Goal: Task Accomplishment & Management: Complete application form

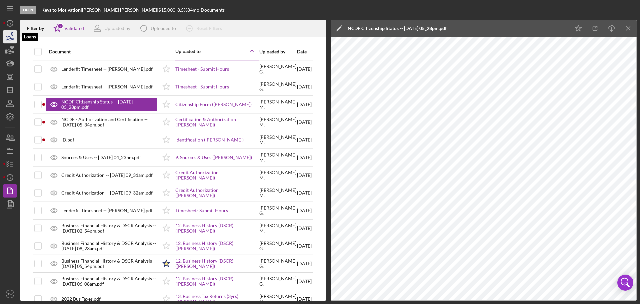
click at [8, 39] on icon "button" at bounding box center [10, 36] width 17 height 17
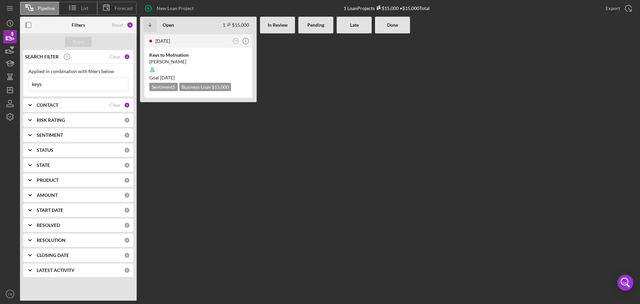
drag, startPoint x: 52, startPoint y: 85, endPoint x: -133, endPoint y: 85, distance: 184.8
click at [0, 85] on html "Pipeline List Forecast New Loan Project 1 Loan Projects $15,000 • $15,000 Total…" at bounding box center [320, 152] width 640 height 304
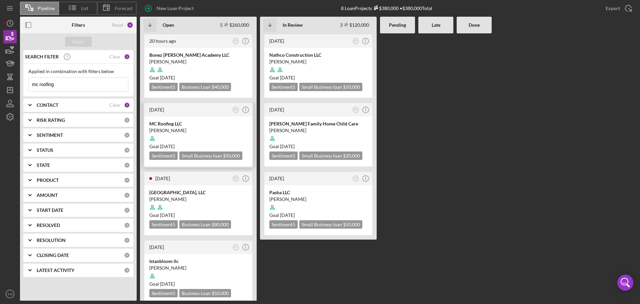
type input "mc roofing"
click at [205, 138] on div at bounding box center [198, 138] width 98 height 13
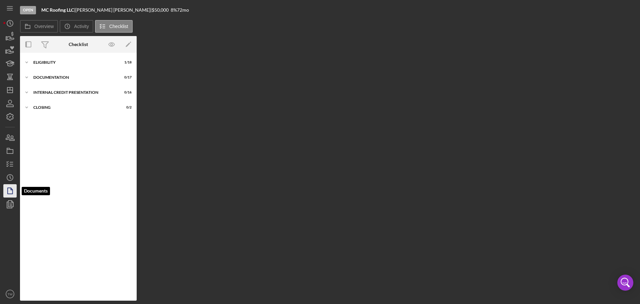
click at [11, 190] on icon "button" at bounding box center [12, 189] width 2 height 2
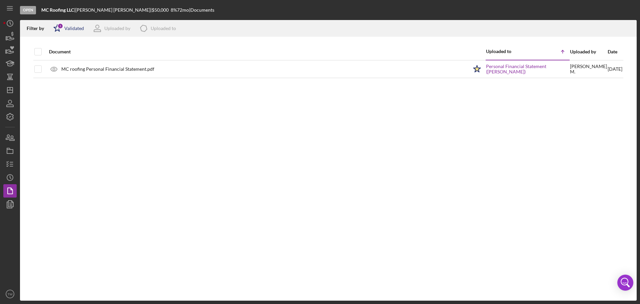
click at [59, 25] on div "1" at bounding box center [60, 26] width 6 height 6
click at [56, 65] on input "checkbox" at bounding box center [56, 63] width 7 height 7
checkbox input "true"
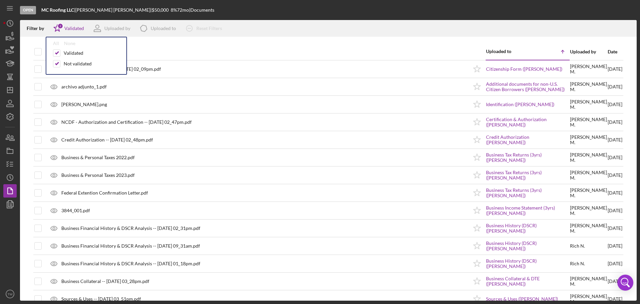
click at [146, 51] on div "Document" at bounding box center [258, 51] width 419 height 5
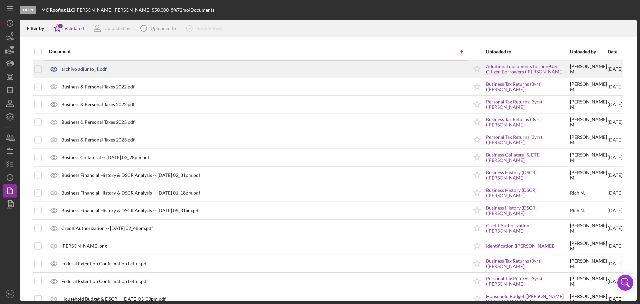
click at [93, 66] on div "archivo adjunto_1.pdf" at bounding box center [83, 68] width 45 height 5
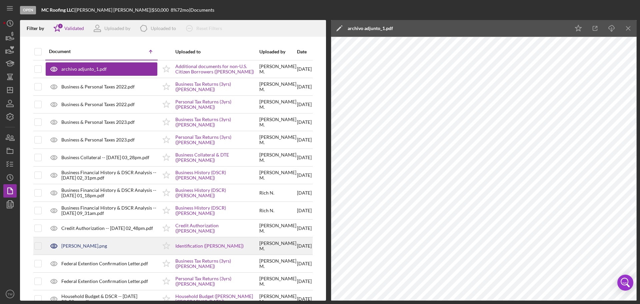
click at [69, 243] on div "[PERSON_NAME].png" at bounding box center [84, 245] width 46 height 5
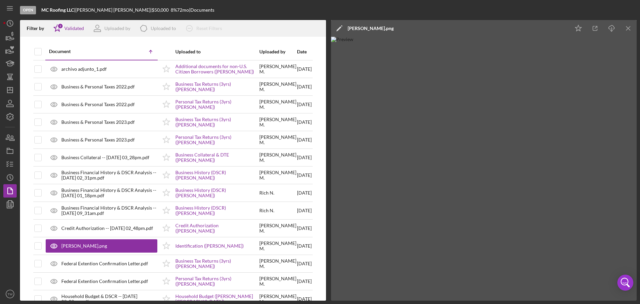
click at [587, 128] on img at bounding box center [484, 169] width 306 height 264
click at [591, 30] on icon "button" at bounding box center [595, 28] width 15 height 15
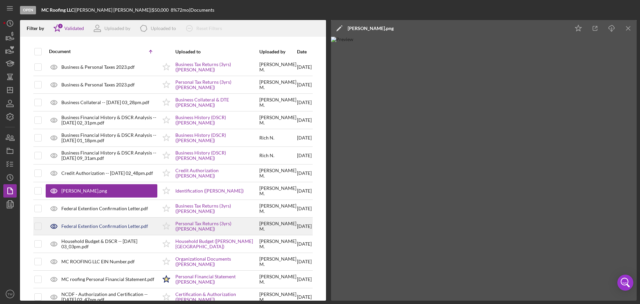
scroll to position [67, 0]
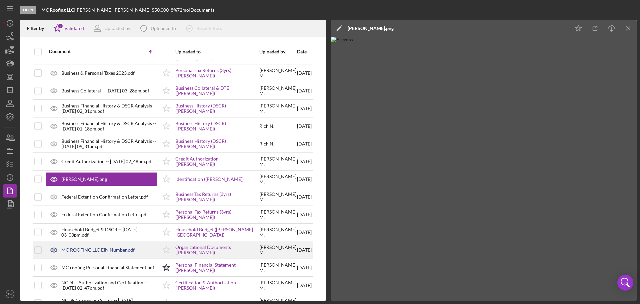
click at [102, 252] on div "MC ROOFING LLC EIN Number.pdf" at bounding box center [97, 249] width 73 height 5
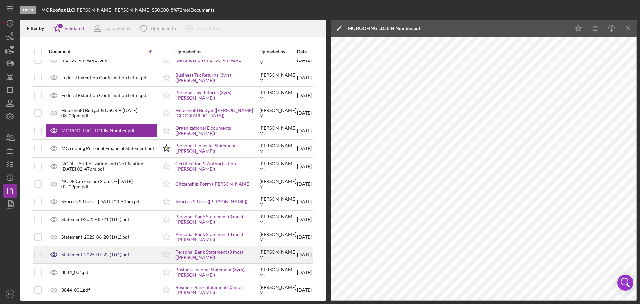
scroll to position [191, 0]
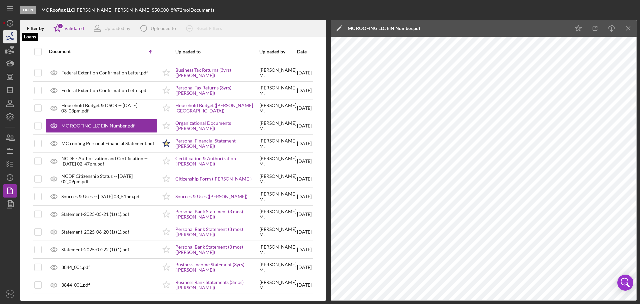
click at [7, 40] on polygon "button" at bounding box center [6, 38] width 1 height 3
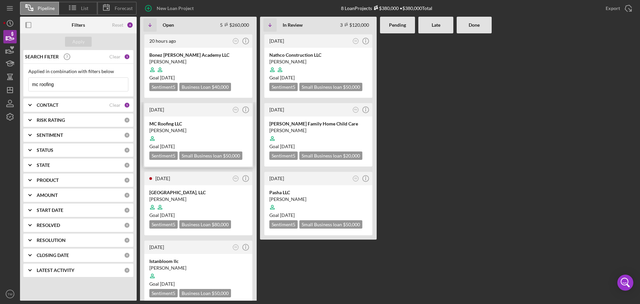
click at [201, 140] on div at bounding box center [198, 138] width 98 height 13
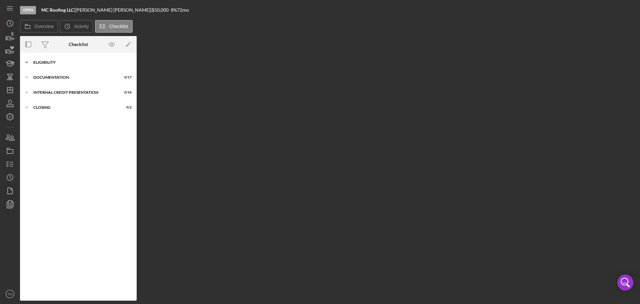
click at [67, 60] on div "Icon/Expander Eligibility 1 / 18" at bounding box center [78, 62] width 117 height 13
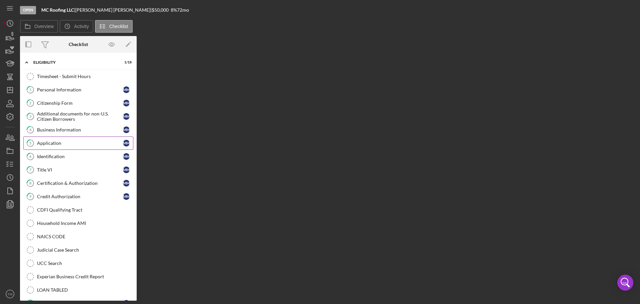
click at [66, 141] on div "Application" at bounding box center [80, 142] width 86 height 5
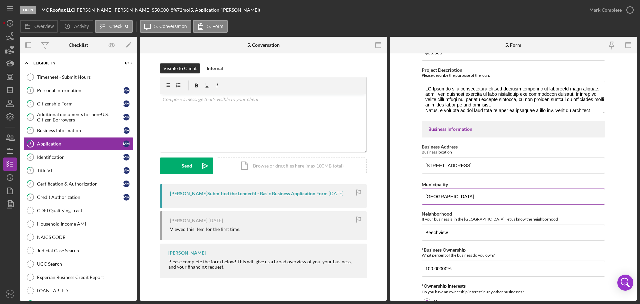
scroll to position [33, 0]
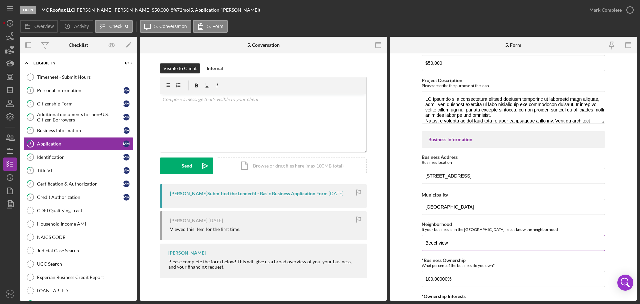
click at [599, 222] on div "Neighborhood If your business is in the [GEOGRAPHIC_DATA], let us know the neig…" at bounding box center [513, 227] width 183 height 10
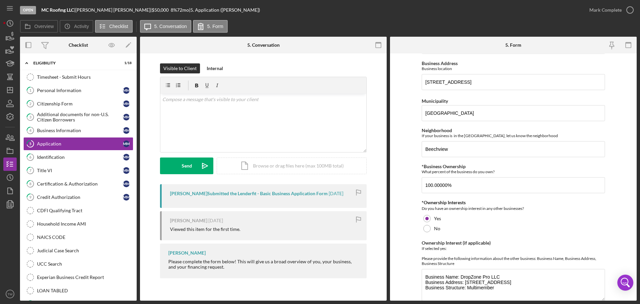
scroll to position [67, 0]
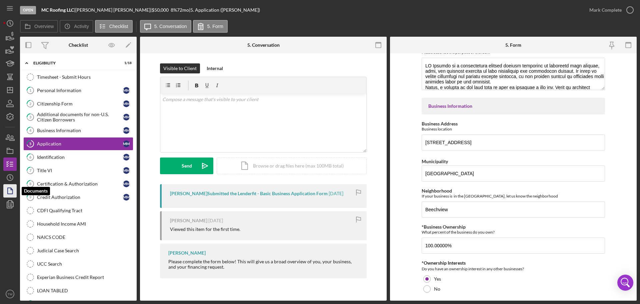
click at [10, 188] on icon "button" at bounding box center [10, 190] width 17 height 17
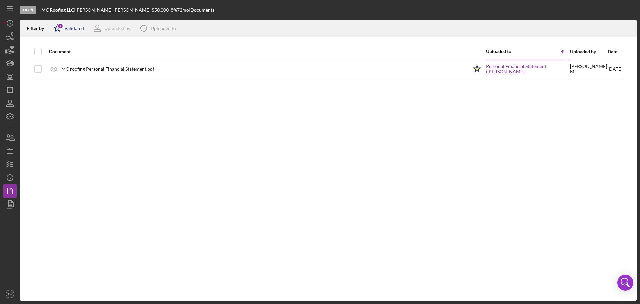
click at [54, 31] on icon "Icon/Star" at bounding box center [57, 28] width 17 height 17
click at [68, 62] on div "Not validated" at bounding box center [78, 63] width 28 height 5
checkbox input "true"
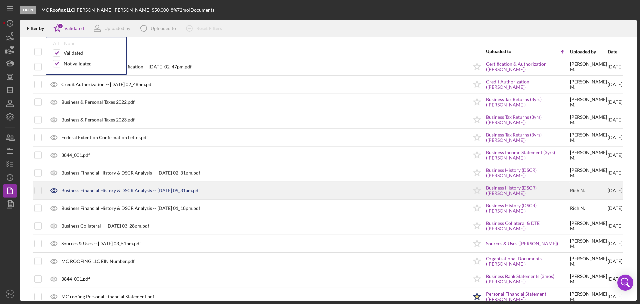
scroll to position [67, 0]
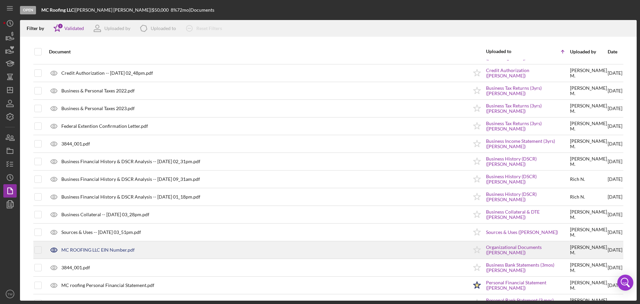
click at [81, 253] on div "MC ROOFING LLC EIN Number.pdf" at bounding box center [257, 250] width 423 height 17
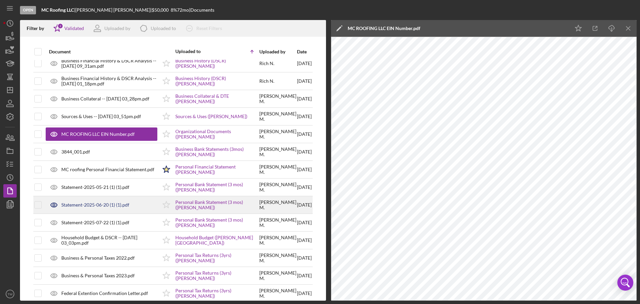
scroll to position [191, 0]
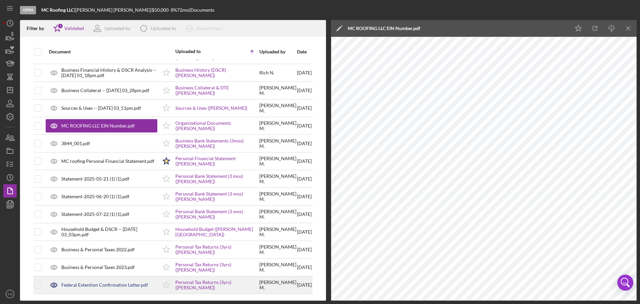
click at [113, 287] on div "Federal Extention Confirmation Letter.pdf" at bounding box center [104, 284] width 87 height 5
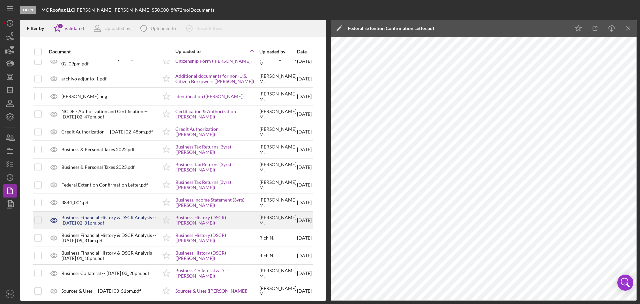
scroll to position [0, 0]
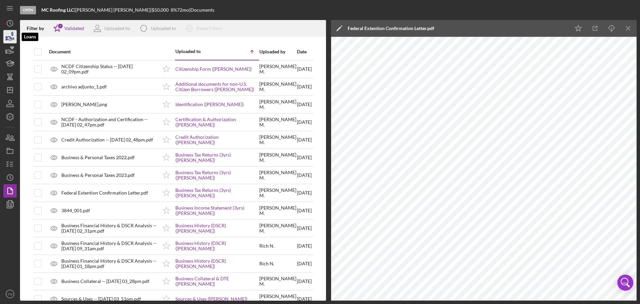
drag, startPoint x: 8, startPoint y: 37, endPoint x: 13, endPoint y: 35, distance: 5.4
click at [8, 37] on icon "button" at bounding box center [10, 36] width 17 height 17
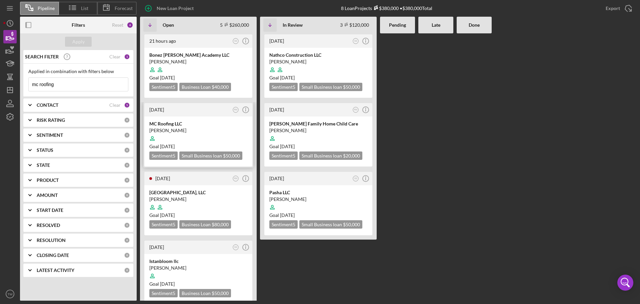
click at [188, 135] on div at bounding box center [198, 138] width 98 height 13
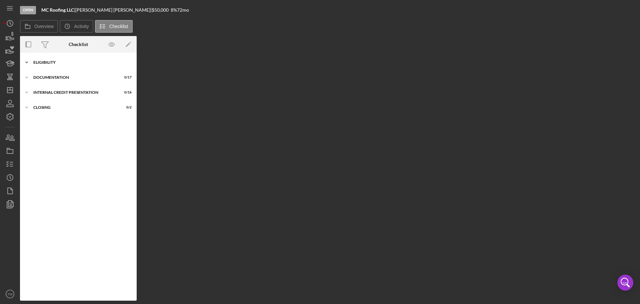
click at [63, 60] on div "Eligibility" at bounding box center [80, 62] width 95 height 4
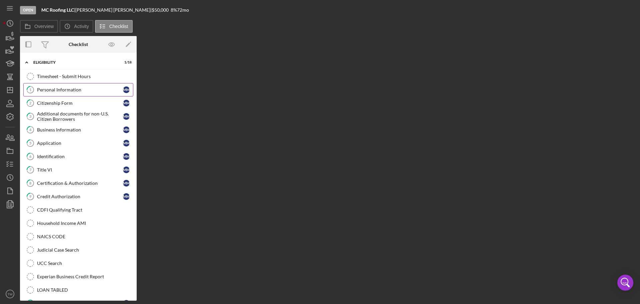
click at [65, 88] on div "Personal Information" at bounding box center [80, 89] width 86 height 5
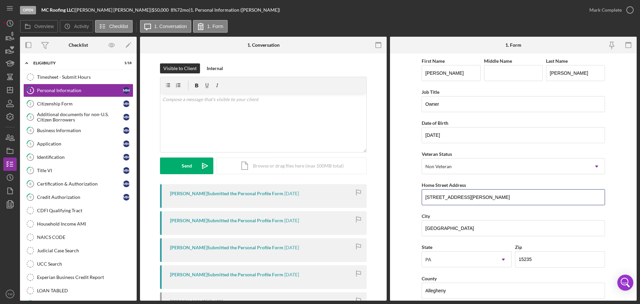
drag, startPoint x: 464, startPoint y: 195, endPoint x: 379, endPoint y: 194, distance: 84.7
click at [379, 194] on div "Overview Internal Workflow Stage Open Icon/Dropdown Arrow Archive (can unarchiv…" at bounding box center [328, 169] width 617 height 264
click at [76, 128] on div "Business Information" at bounding box center [80, 130] width 86 height 5
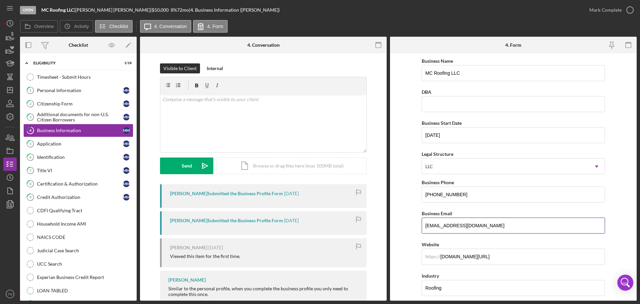
drag, startPoint x: 483, startPoint y: 228, endPoint x: 342, endPoint y: 225, distance: 140.8
click at [340, 227] on div "Overview Internal Workflow Stage Open Icon/Dropdown Arrow Archive (can unarchiv…" at bounding box center [328, 169] width 617 height 264
